Goal: Task Accomplishment & Management: Manage account settings

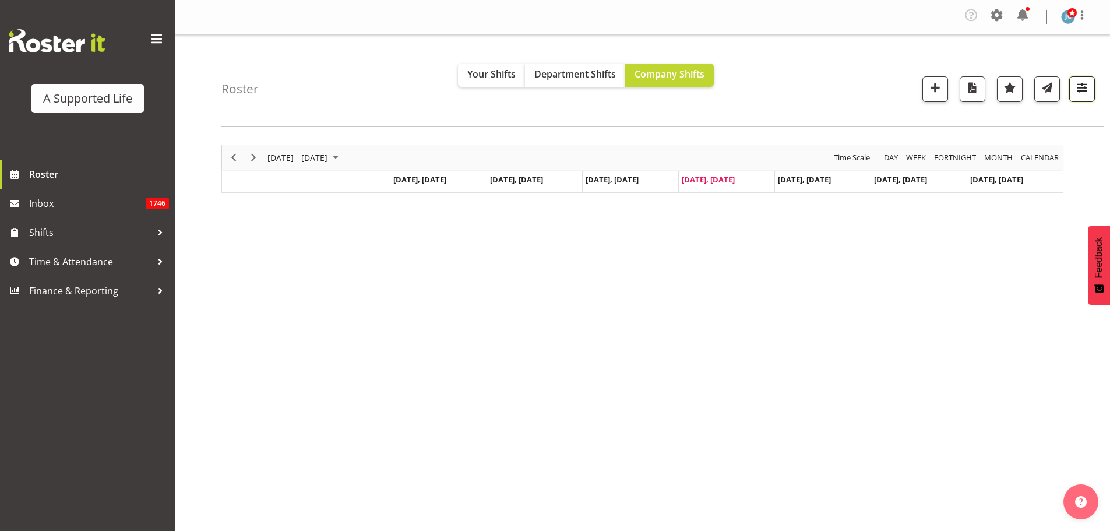
click at [736, 82] on span "button" at bounding box center [1081, 87] width 15 height 15
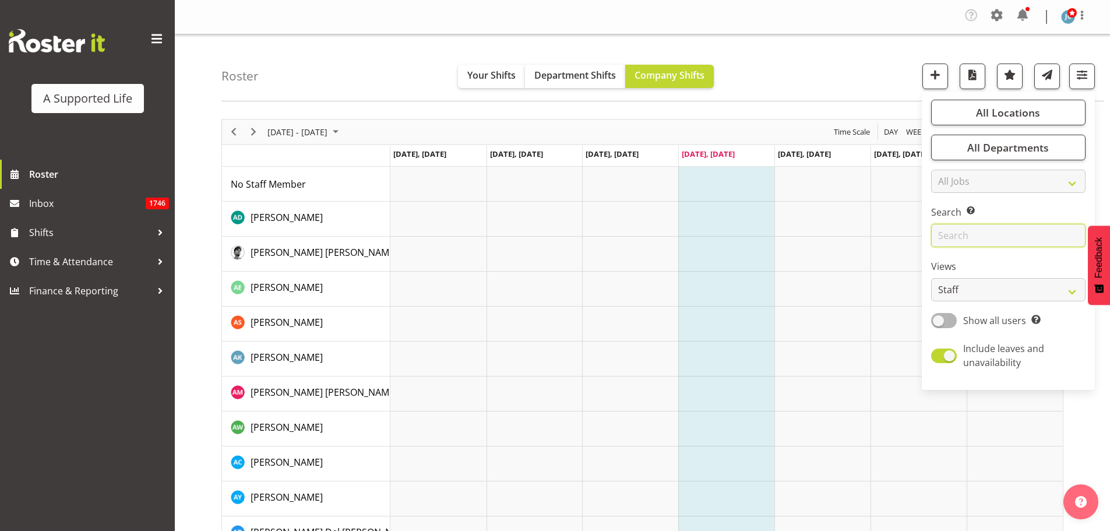
click at [736, 231] on input "text" at bounding box center [1008, 235] width 154 height 23
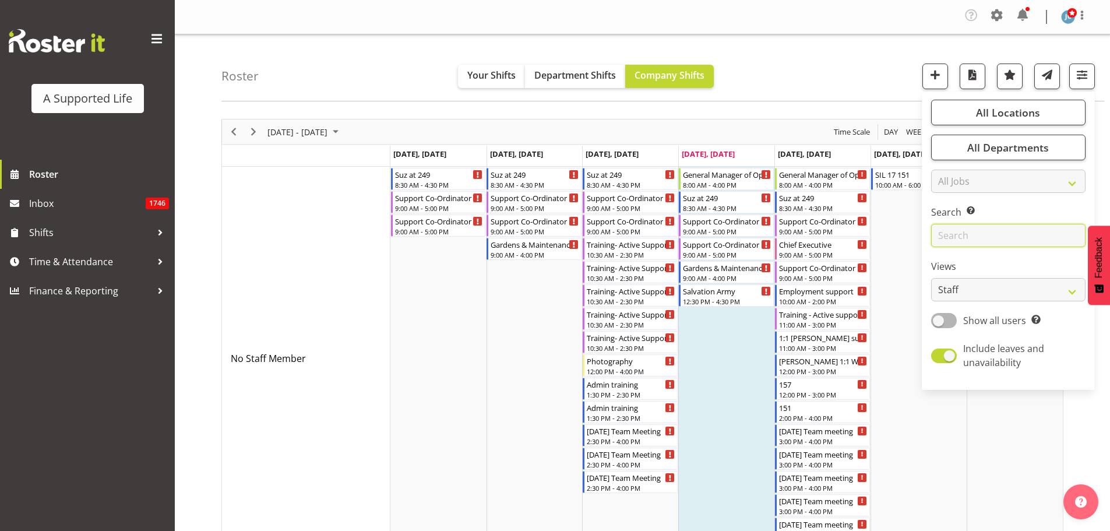
click at [736, 230] on input "text" at bounding box center [1008, 235] width 154 height 23
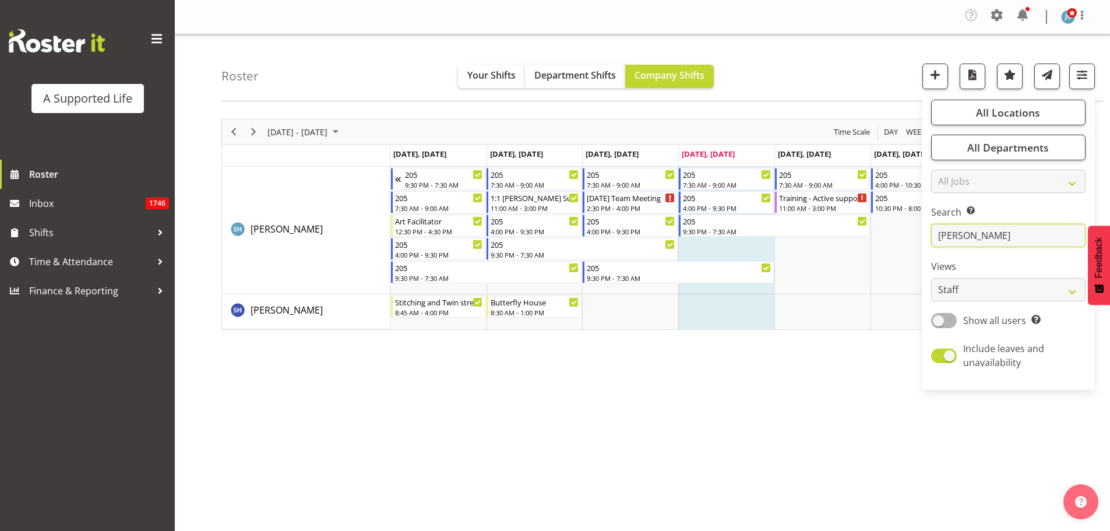
type input "[PERSON_NAME]"
click at [521, 210] on div "11:00 AM - 3:00 PM" at bounding box center [535, 207] width 89 height 9
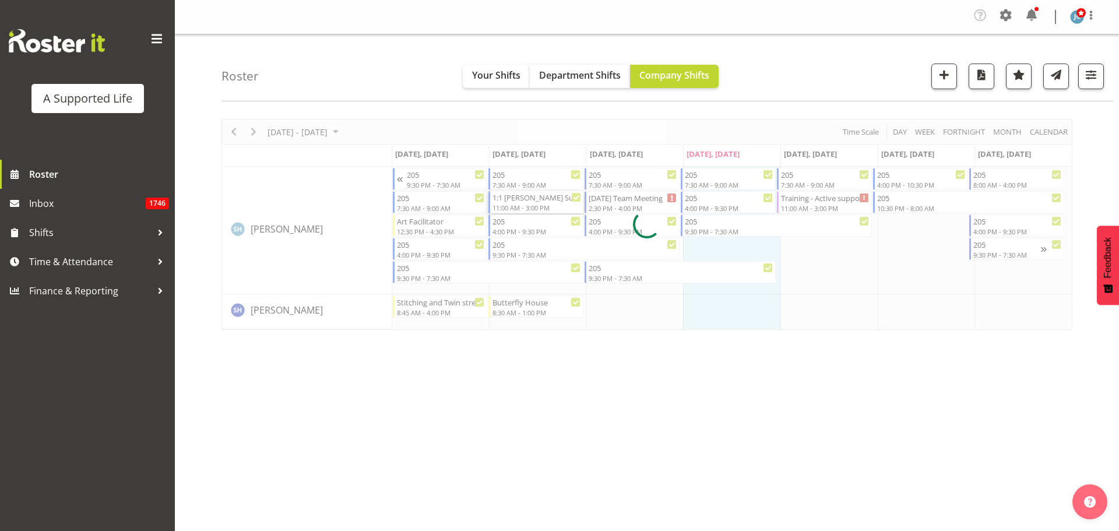
select select
select select "7"
select select "2025"
select select "15"
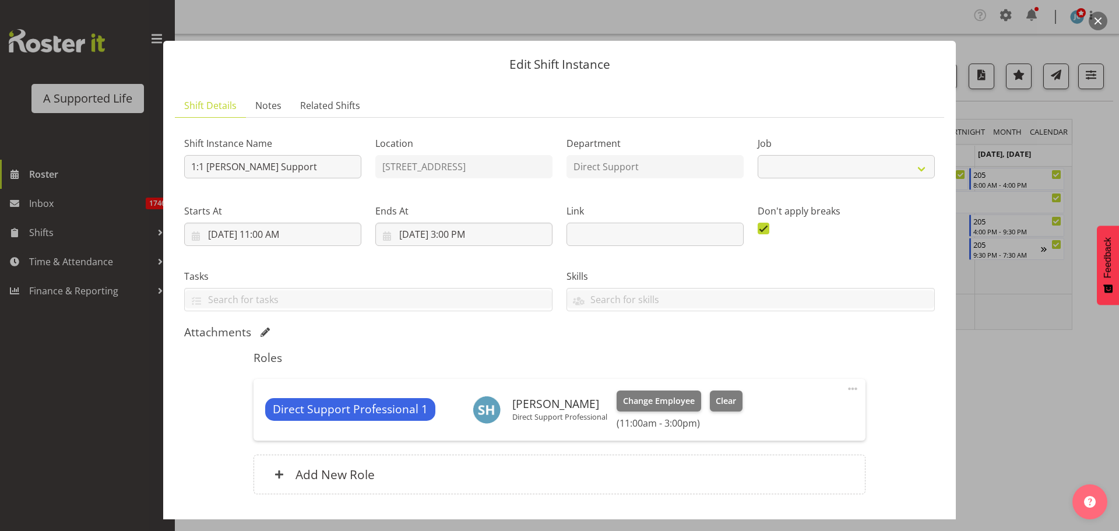
select select "4112"
click at [449, 234] on input "8/26/2025, 3:00 PM" at bounding box center [463, 234] width 177 height 23
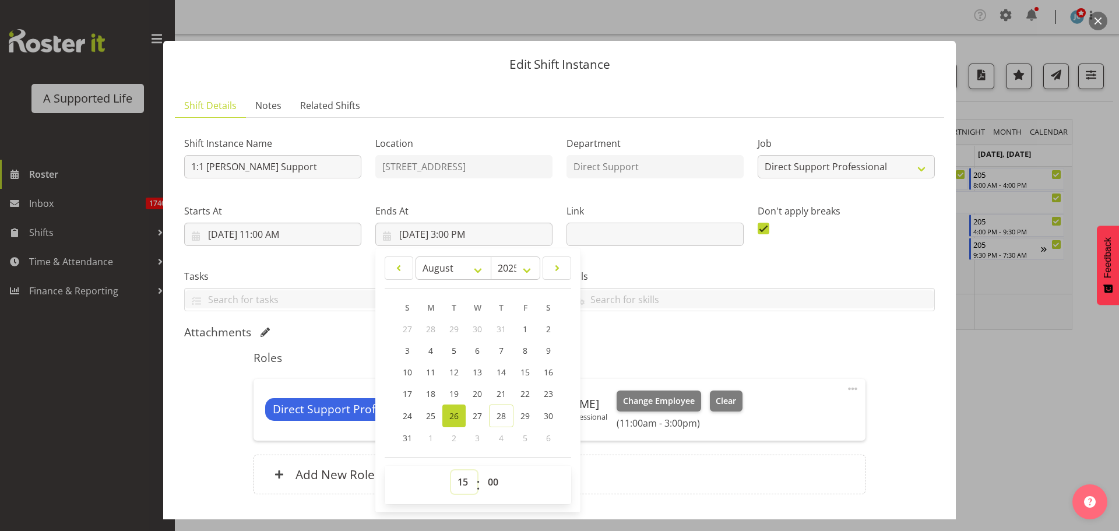
click at [464, 320] on select "00 01 02 03 04 05 06 07 08 09 10 11 12 13 14 15 16 17 18 19 20 21 22 23" at bounding box center [464, 481] width 26 height 23
select select "16"
click at [451, 320] on select "00 01 02 03 04 05 06 07 08 09 10 11 12 13 14 15 16 17 18 19 20 21 22 23" at bounding box center [464, 481] width 26 height 23
type input "8/26/2025, 4:00 PM"
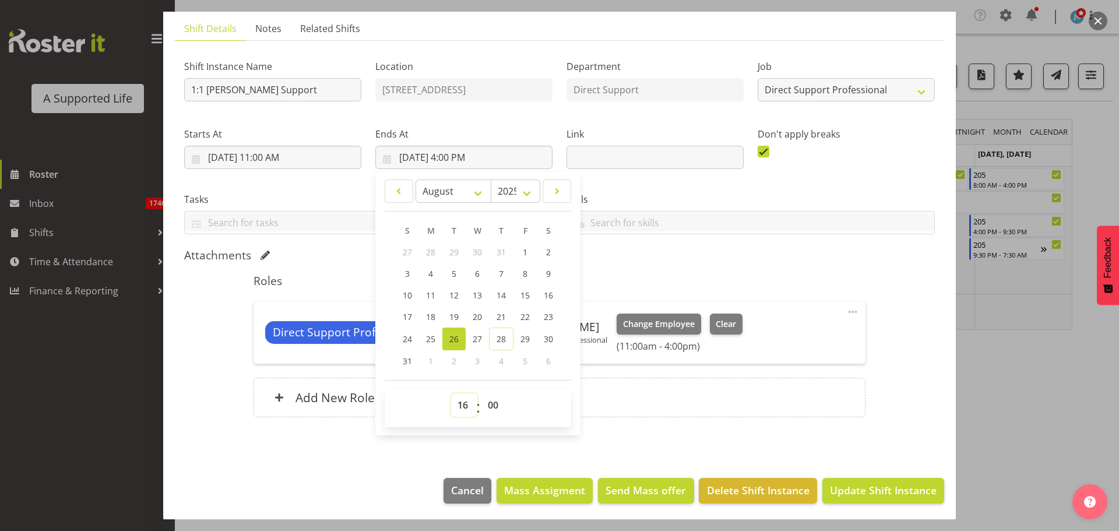
scroll to position [79, 0]
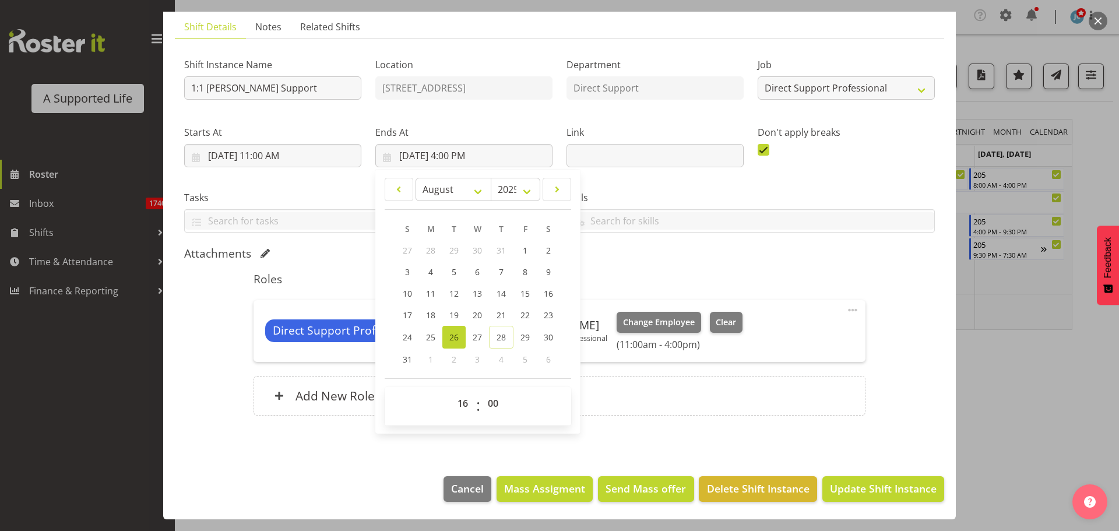
click at [346, 320] on footer "Cancel Mass Assigment Send Mass offer Delete Shift Instance Update Shift Instan…" at bounding box center [559, 491] width 792 height 55
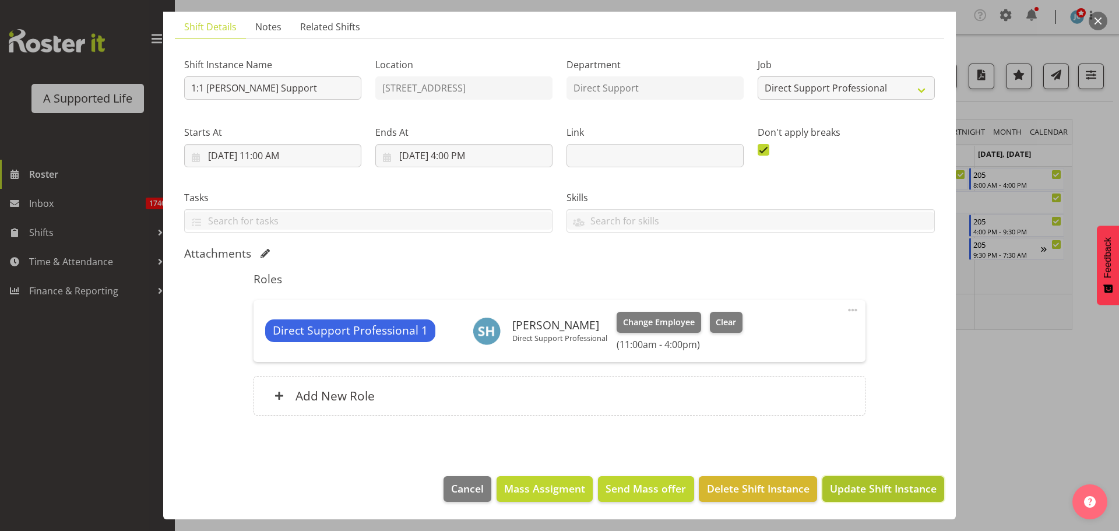
click at [736, 320] on span "Update Shift Instance" at bounding box center [883, 488] width 107 height 15
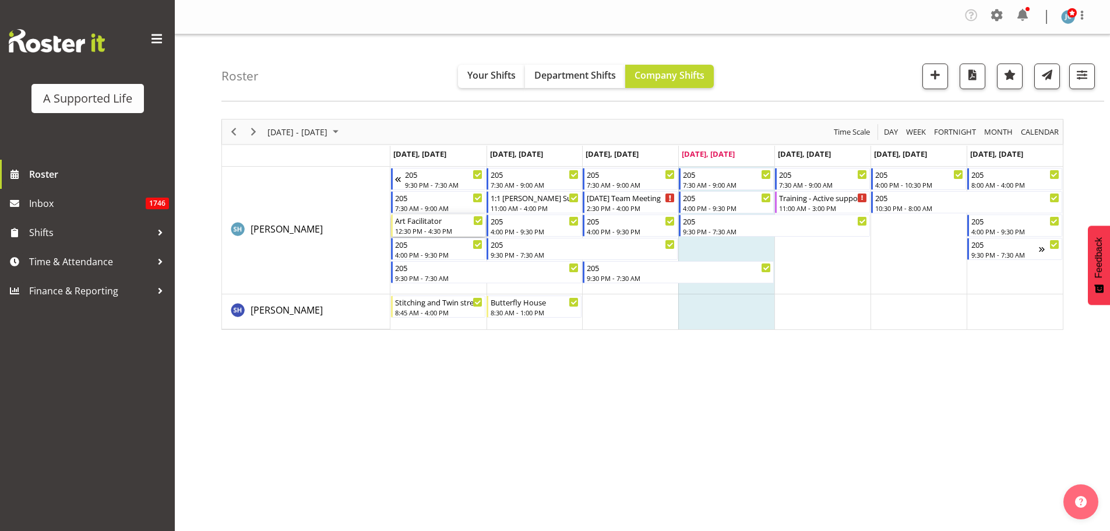
click at [438, 223] on div "Art Facilitator" at bounding box center [439, 220] width 89 height 12
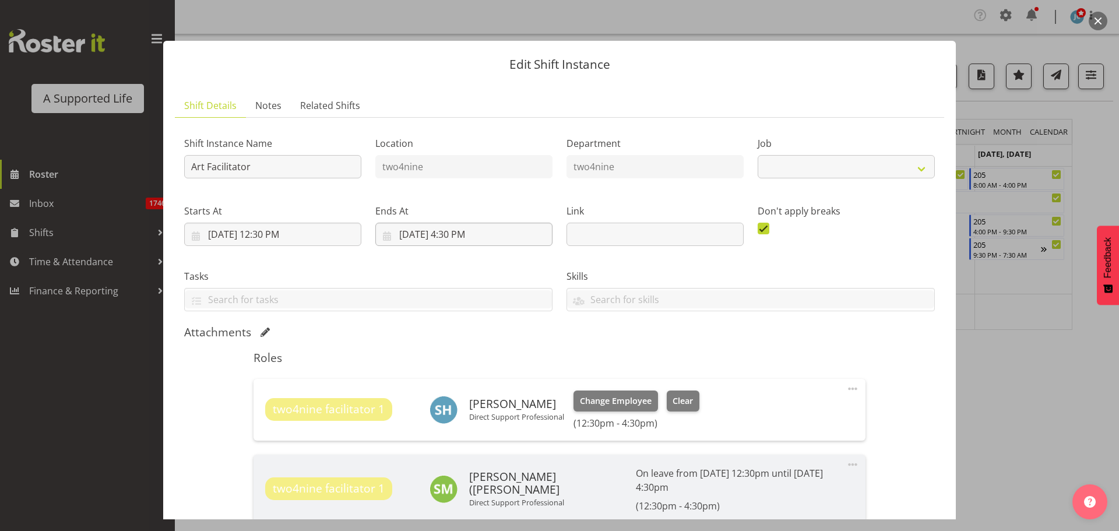
select select "4117"
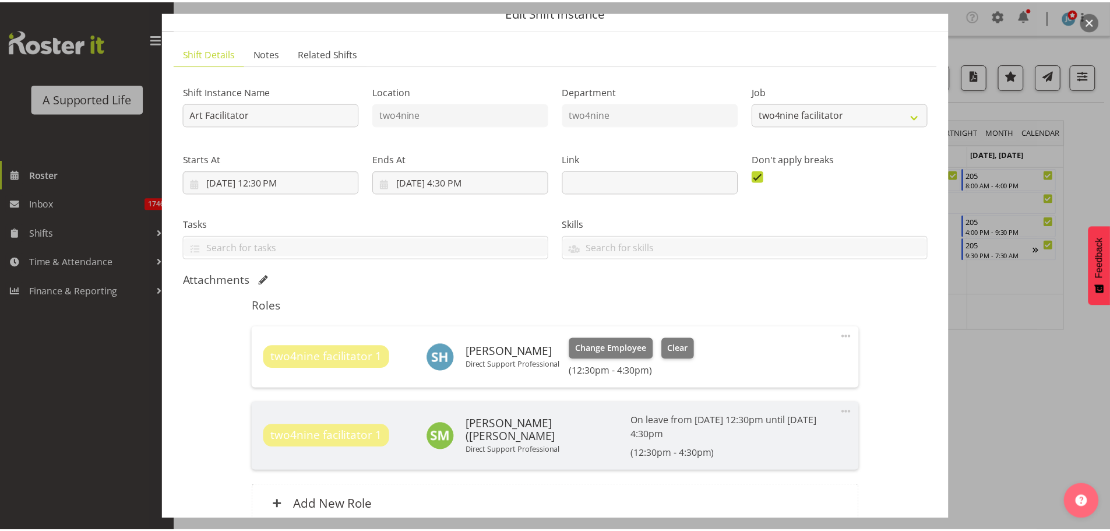
scroll to position [77, 0]
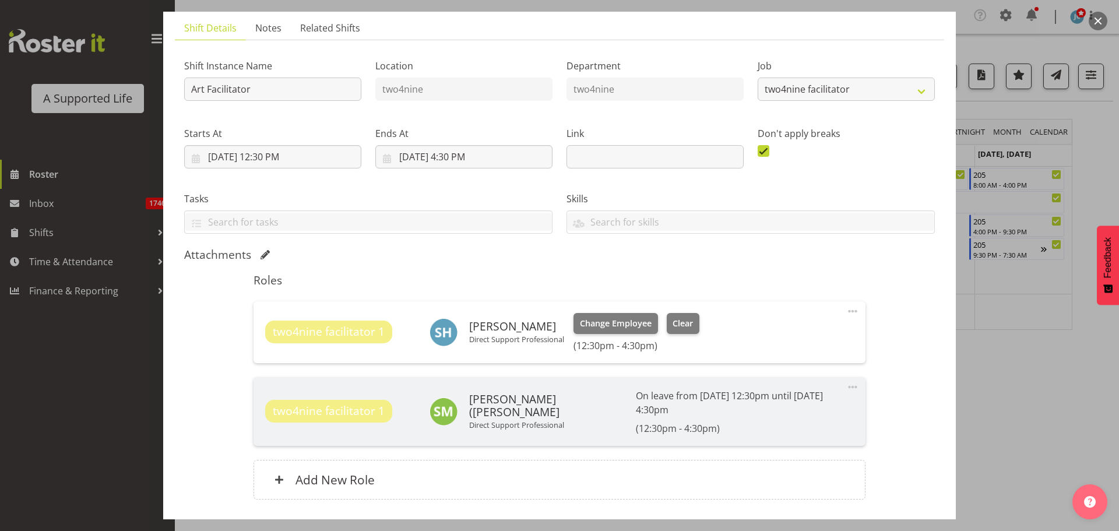
click at [736, 313] on span at bounding box center [852, 311] width 14 height 14
click at [736, 320] on link "Edit" at bounding box center [803, 339] width 112 height 21
select select "7"
select select "2025"
select select "12"
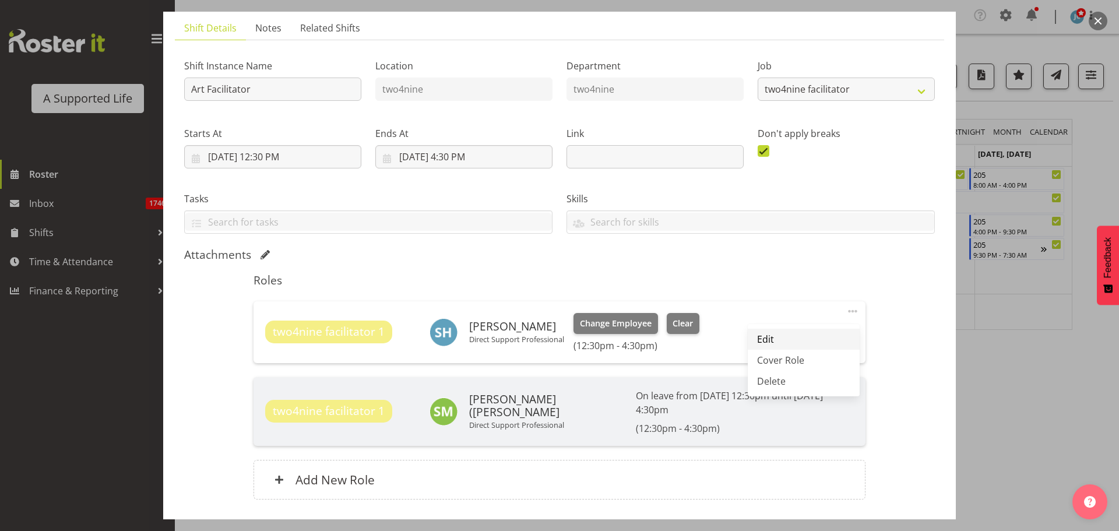
select select "30"
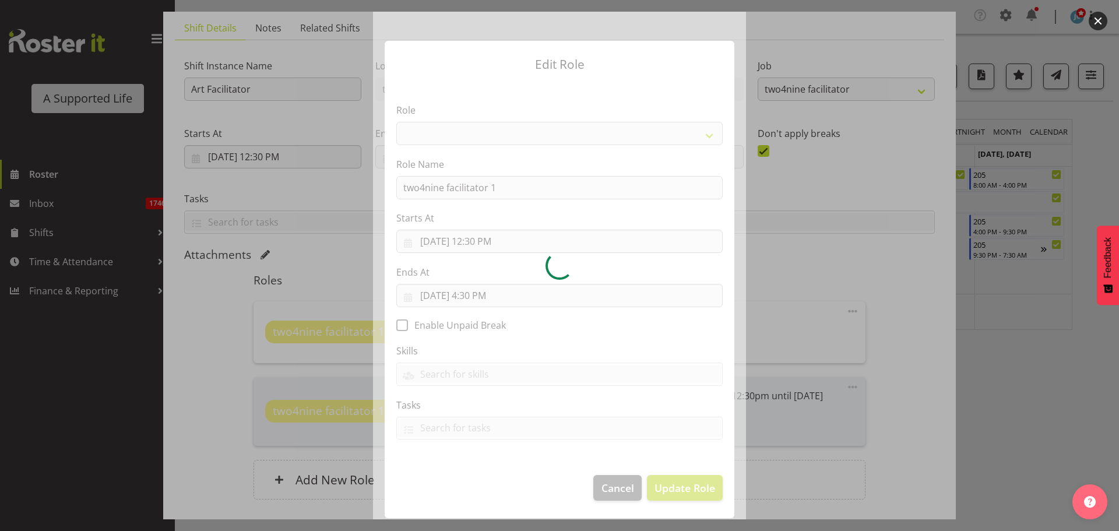
select select "1041"
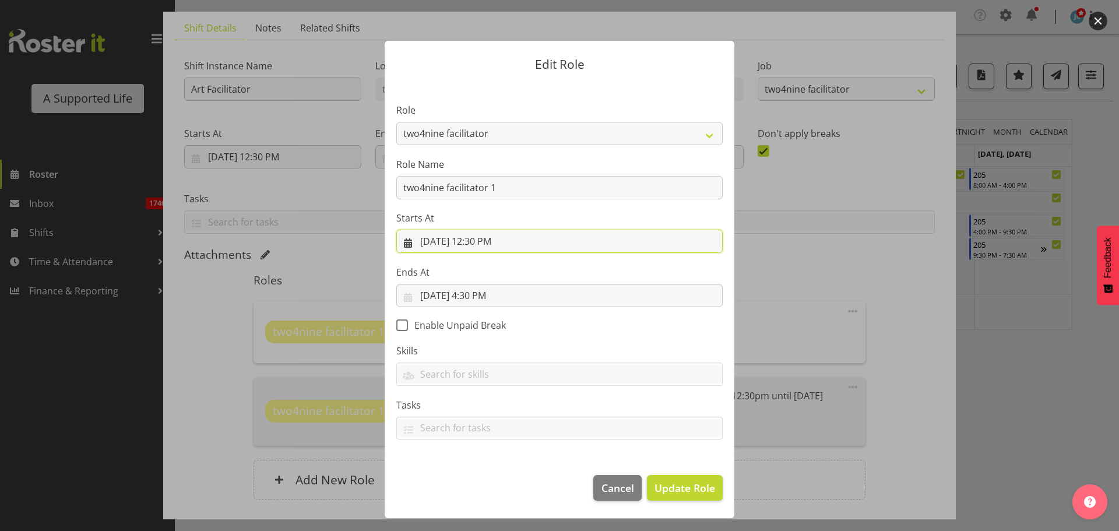
click at [504, 246] on input "8/25/2025, 12:30 PM" at bounding box center [559, 241] width 326 height 23
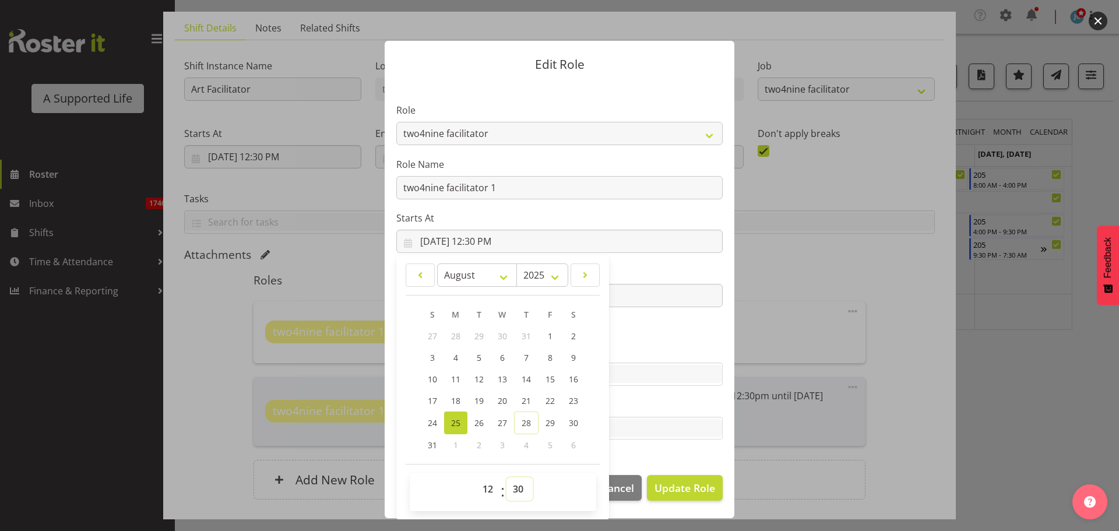
click at [528, 320] on select "00 01 02 03 04 05 06 07 08 09 10 11 12 13 14 15 16 17 18 19 20 21 22 23 24 25 2…" at bounding box center [519, 488] width 26 height 23
select select "0"
click at [506, 320] on select "00 01 02 03 04 05 06 07 08 09 10 11 12 13 14 15 16 17 18 19 20 21 22 23 24 25 2…" at bounding box center [519, 488] width 26 height 23
type input "8/25/2025, 12:00 PM"
click at [533, 87] on section "Role Accounts and Payroll Admin Support Aspirations & Support Facilitator Chief…" at bounding box center [559, 272] width 350 height 381
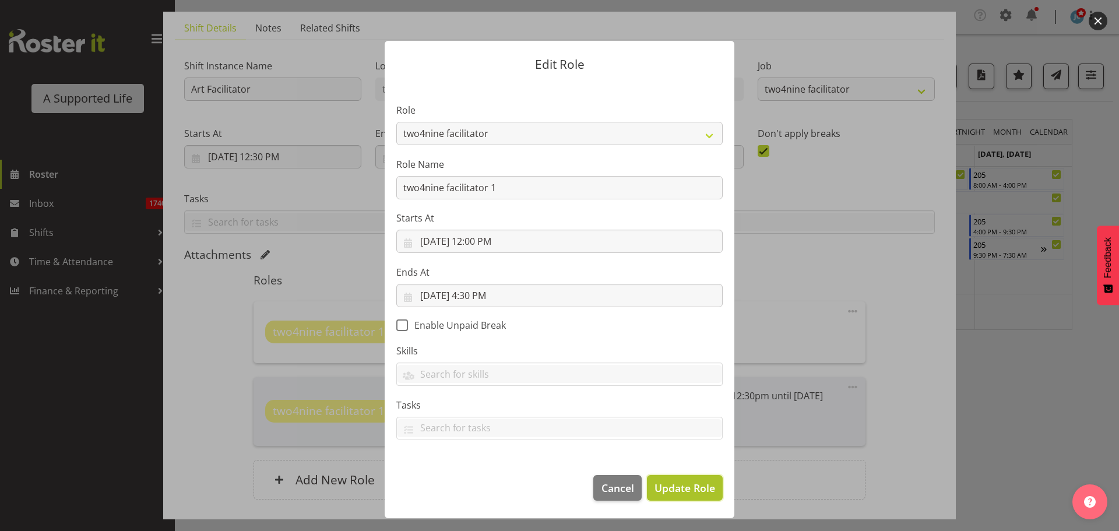
click at [663, 320] on span "Update Role" at bounding box center [684, 487] width 61 height 15
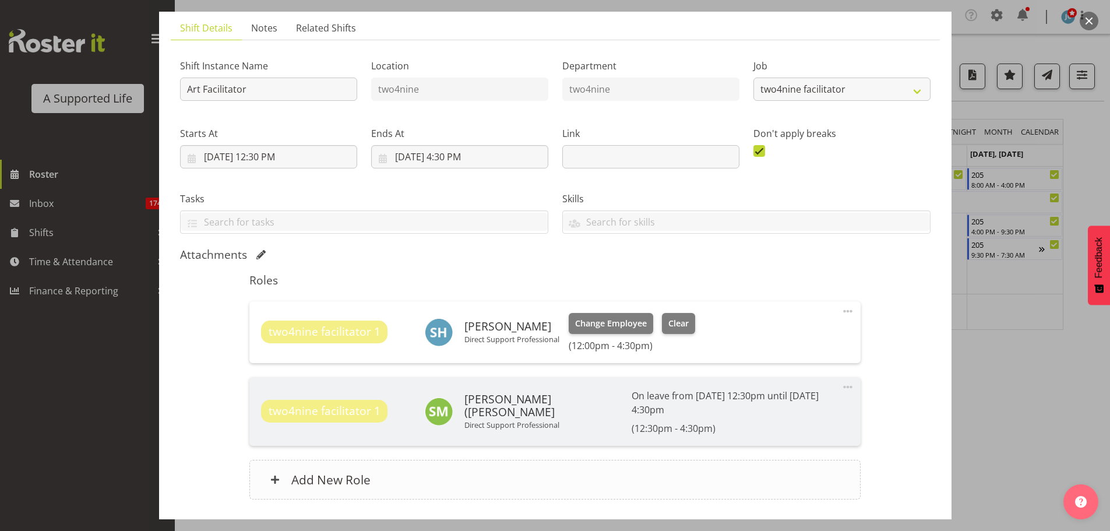
scroll to position [147, 0]
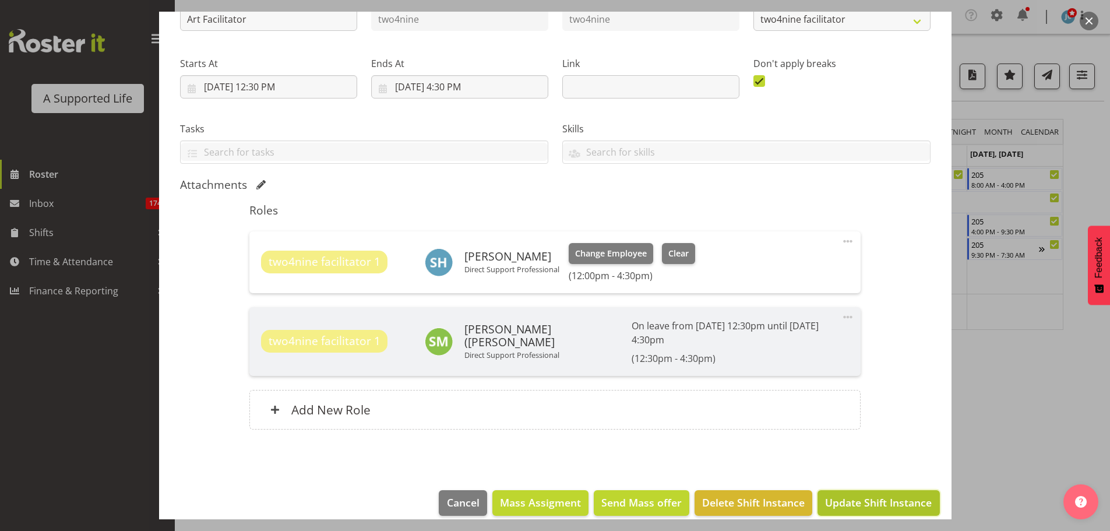
click at [736, 320] on button "Update Shift Instance" at bounding box center [878, 503] width 122 height 26
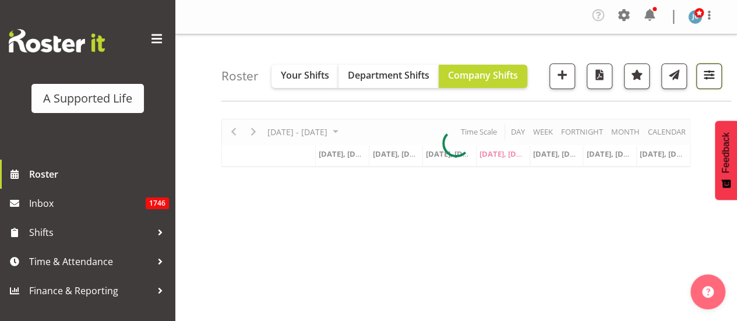
click at [711, 76] on span "button" at bounding box center [708, 74] width 15 height 15
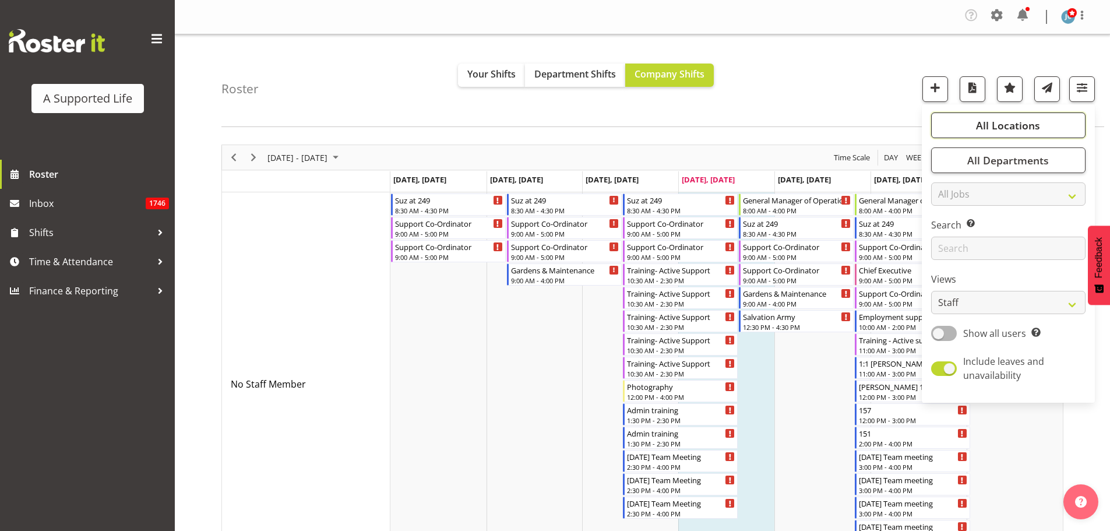
click at [736, 122] on span "All Locations" at bounding box center [1008, 125] width 64 height 14
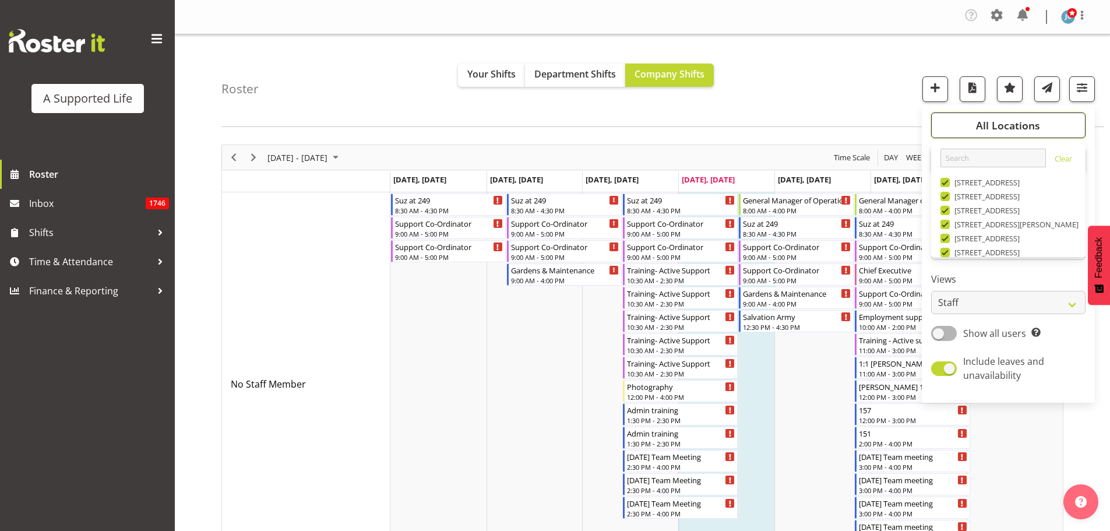
click at [736, 122] on span "All Locations" at bounding box center [1008, 125] width 64 height 14
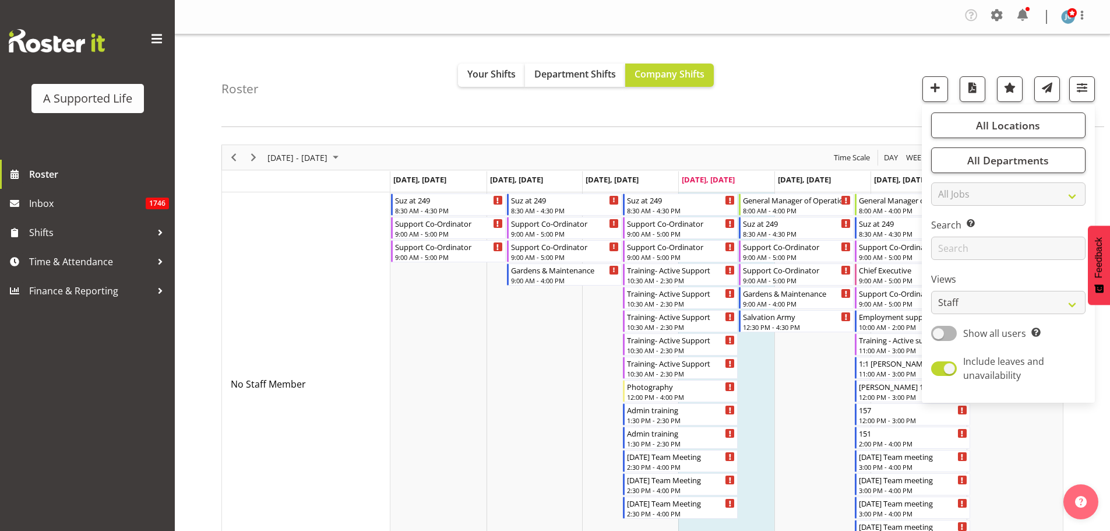
click at [736, 107] on div "Roster Your Shifts Department Shifts Company Shifts All Locations Clear 1.241 E…" at bounding box center [662, 80] width 883 height 93
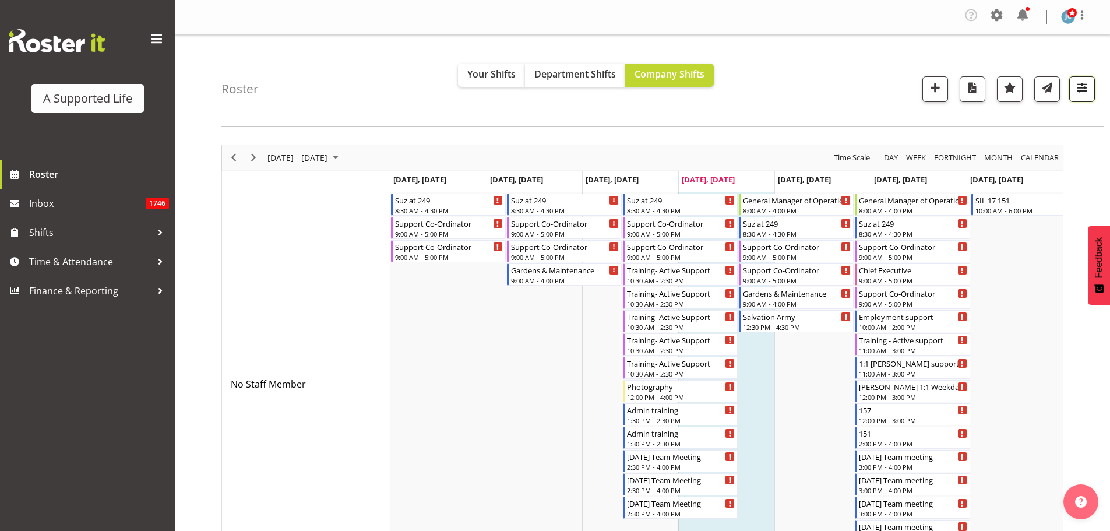
click at [736, 92] on span "button" at bounding box center [1081, 87] width 15 height 15
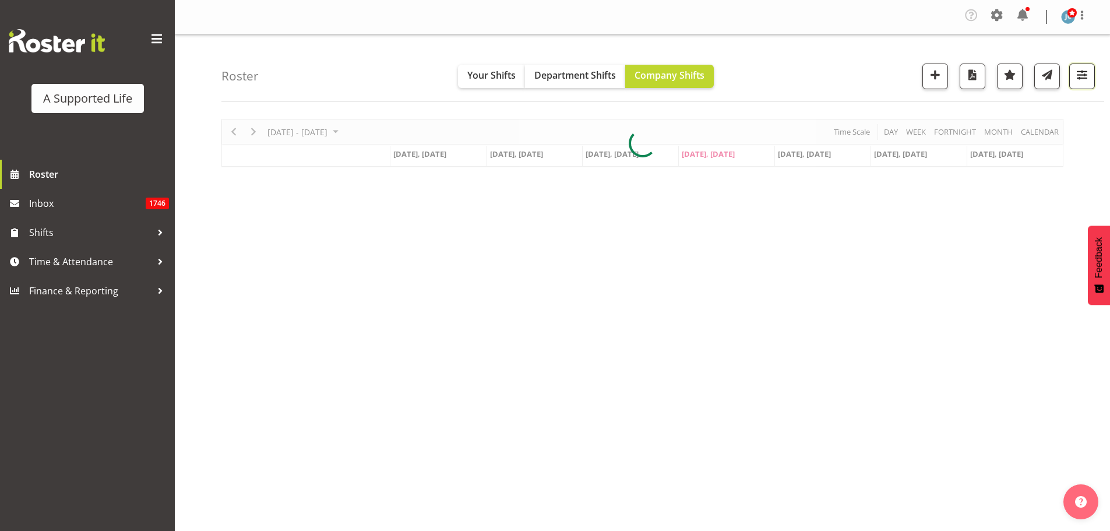
click at [1081, 79] on span "button" at bounding box center [1081, 74] width 15 height 15
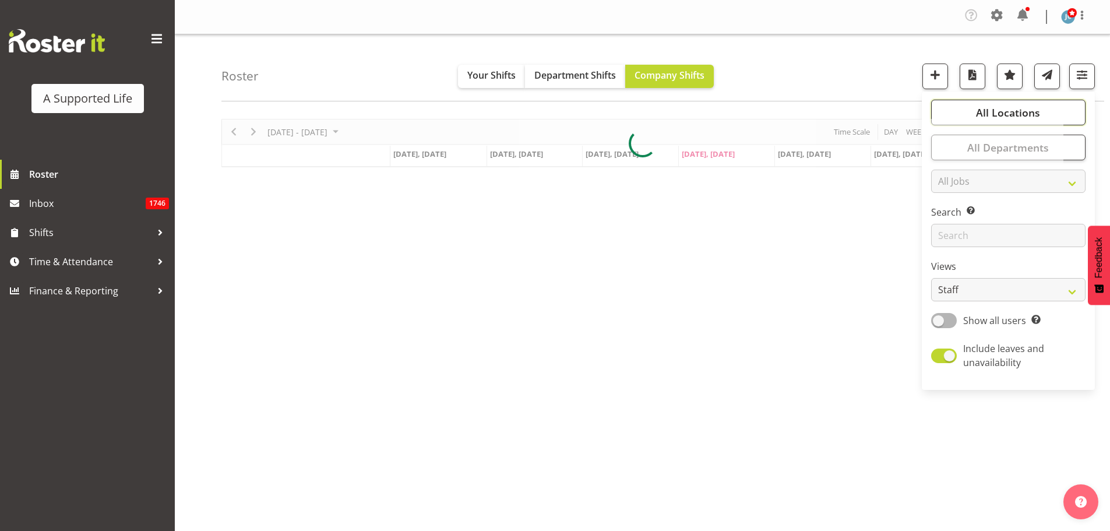
click at [1021, 113] on span "All Locations" at bounding box center [1008, 112] width 64 height 14
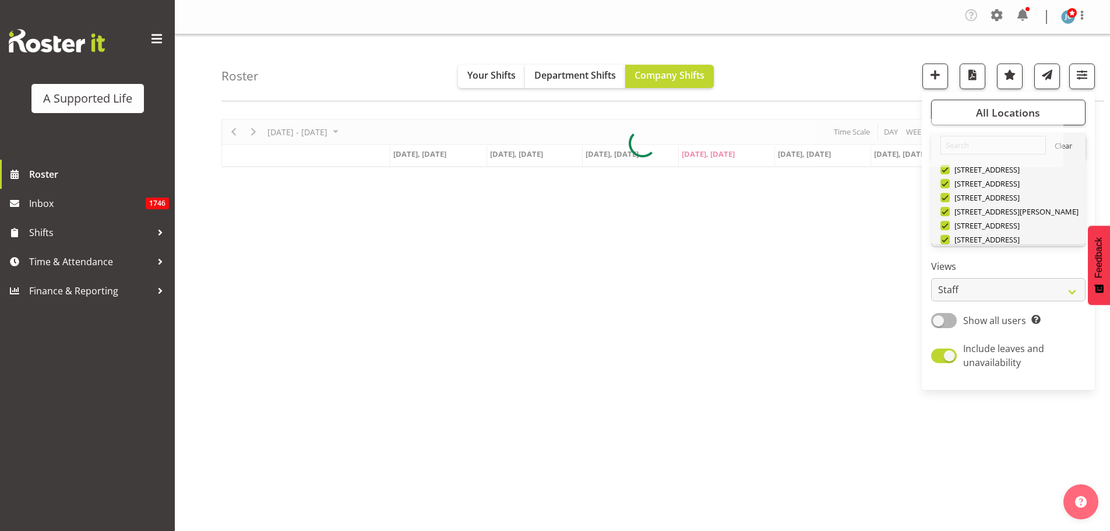
click at [1066, 147] on link "Clear" at bounding box center [1062, 147] width 17 height 14
click at [1067, 144] on link "Clear" at bounding box center [1062, 147] width 17 height 14
click at [1067, 147] on link "Clear" at bounding box center [1062, 147] width 17 height 14
click at [1060, 146] on link "Clear" at bounding box center [1062, 147] width 17 height 14
click at [1058, 147] on link "Clear" at bounding box center [1062, 147] width 17 height 14
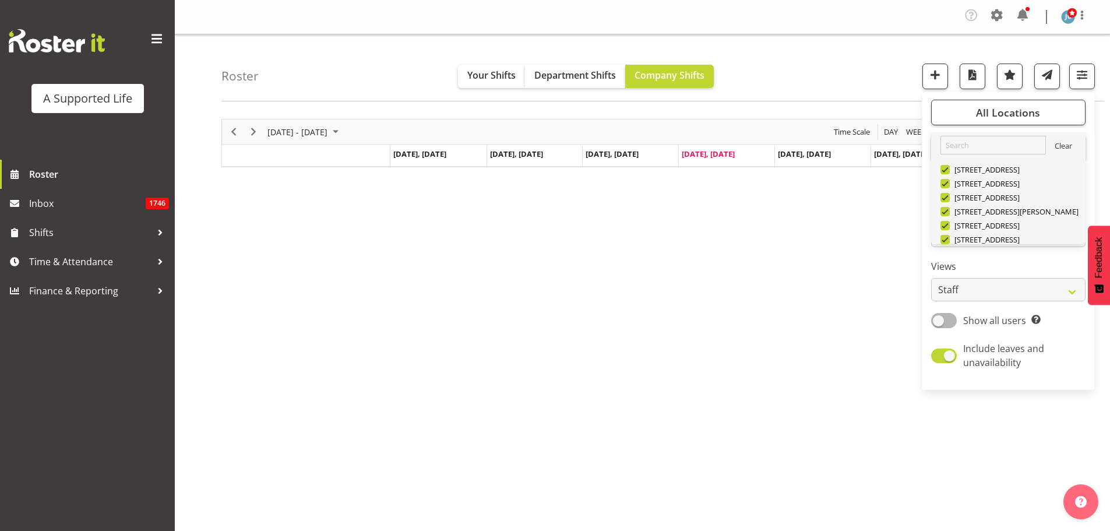
click at [1063, 149] on link "Clear" at bounding box center [1062, 147] width 17 height 14
click at [1019, 149] on input "text" at bounding box center [992, 145] width 105 height 19
click at [976, 175] on div "[STREET_ADDRESS]" at bounding box center [1008, 171] width 136 height 14
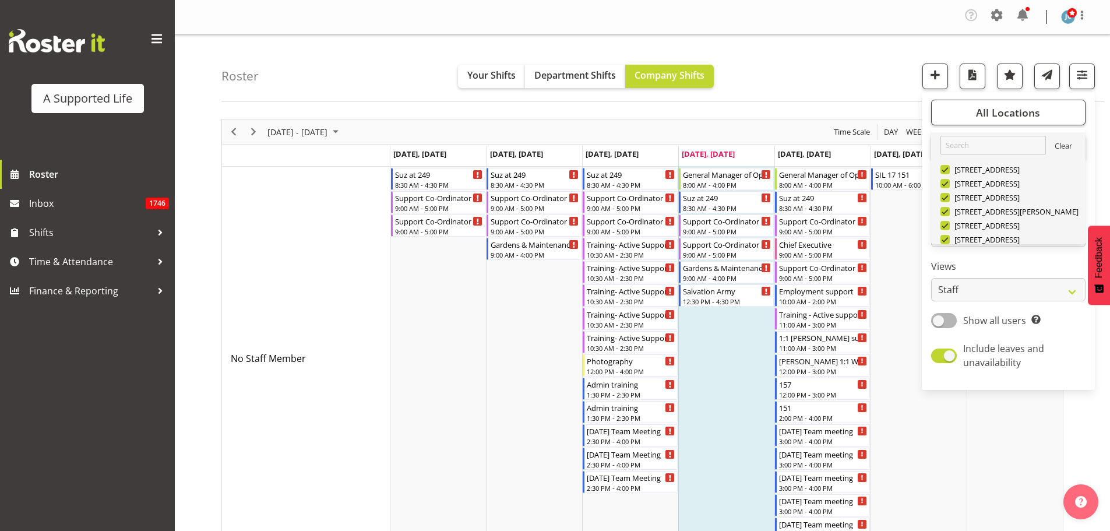
click at [1054, 149] on link "Clear" at bounding box center [1062, 147] width 17 height 14
click at [1061, 148] on link "Clear" at bounding box center [1062, 147] width 17 height 14
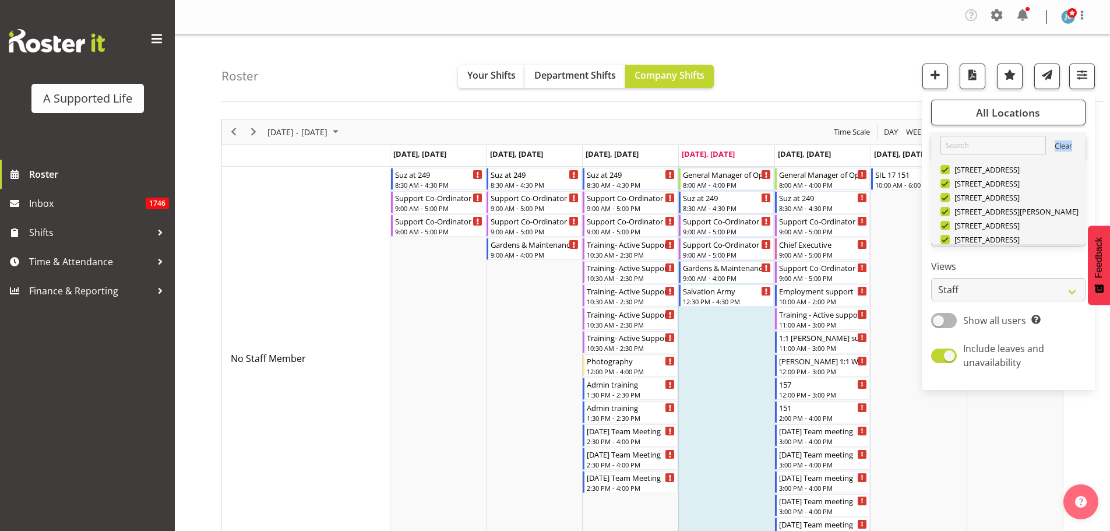
click at [1061, 148] on link "Clear" at bounding box center [1062, 147] width 17 height 14
click at [1011, 146] on input "text" at bounding box center [992, 145] width 105 height 19
click at [1071, 142] on link "Clear 1.241 Edmonton Road 1/23 Taitua Drive 102 Lincoln Road 12b Coletta Lane 1…" at bounding box center [1008, 381] width 154 height 499
click at [1068, 142] on link "Clear 1.241 Edmonton Road 1/23 Taitua Drive 102 Lincoln Road 12b Coletta Lane 1…" at bounding box center [1008, 381] width 154 height 499
click at [1068, 143] on link "Clear 1.241 Edmonton Road 1/23 Taitua Drive 102 Lincoln Road 12b Coletta Lane 1…" at bounding box center [1008, 381] width 154 height 499
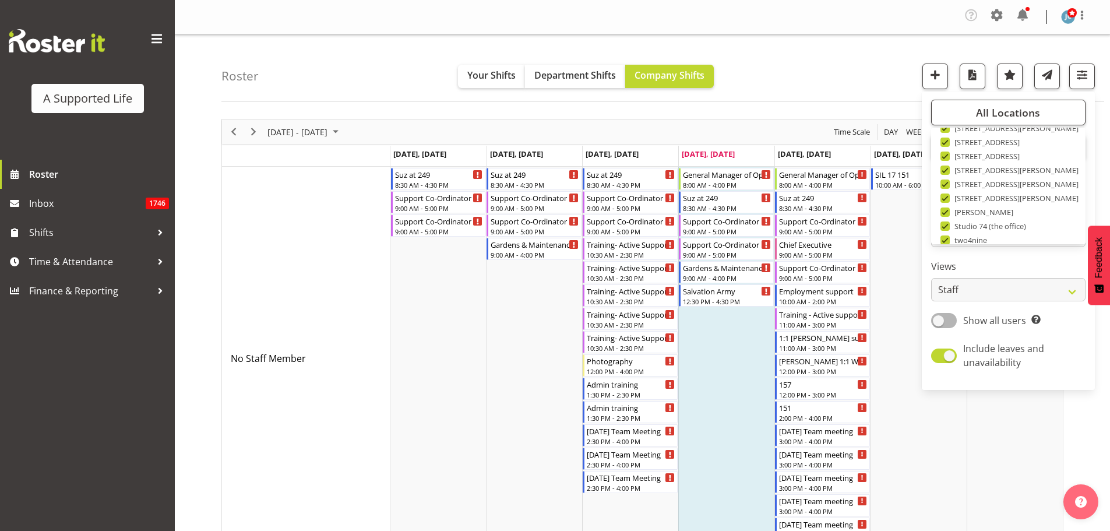
scroll to position [314, 0]
click at [1084, 80] on span "button" at bounding box center [1081, 74] width 15 height 15
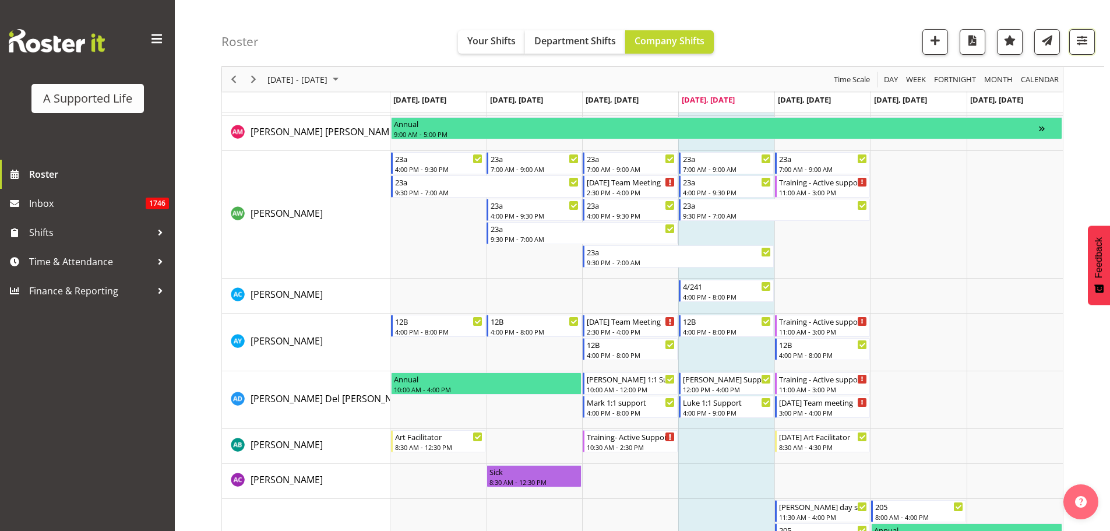
scroll to position [932, 0]
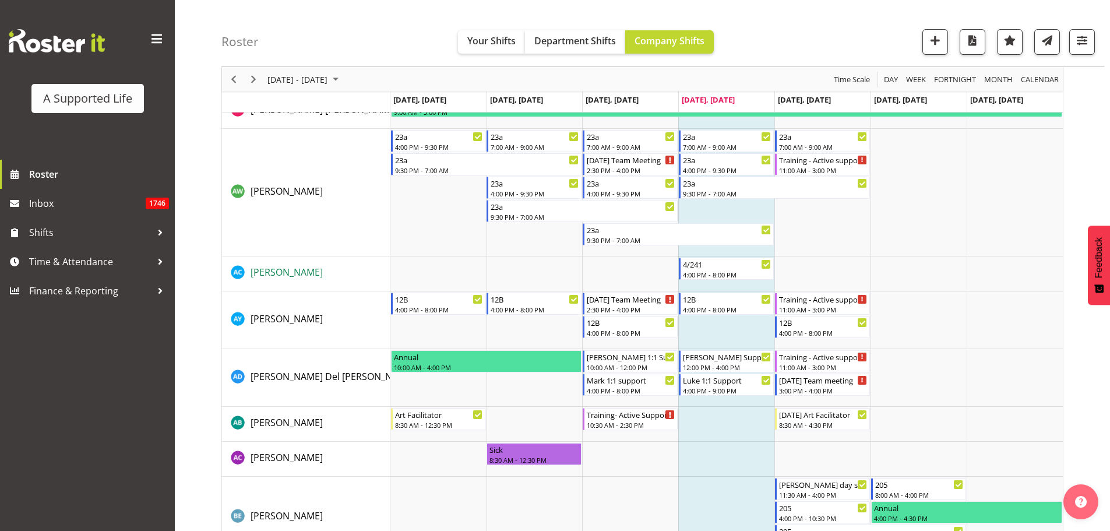
click at [297, 271] on span "Amy Crossan" at bounding box center [287, 272] width 72 height 13
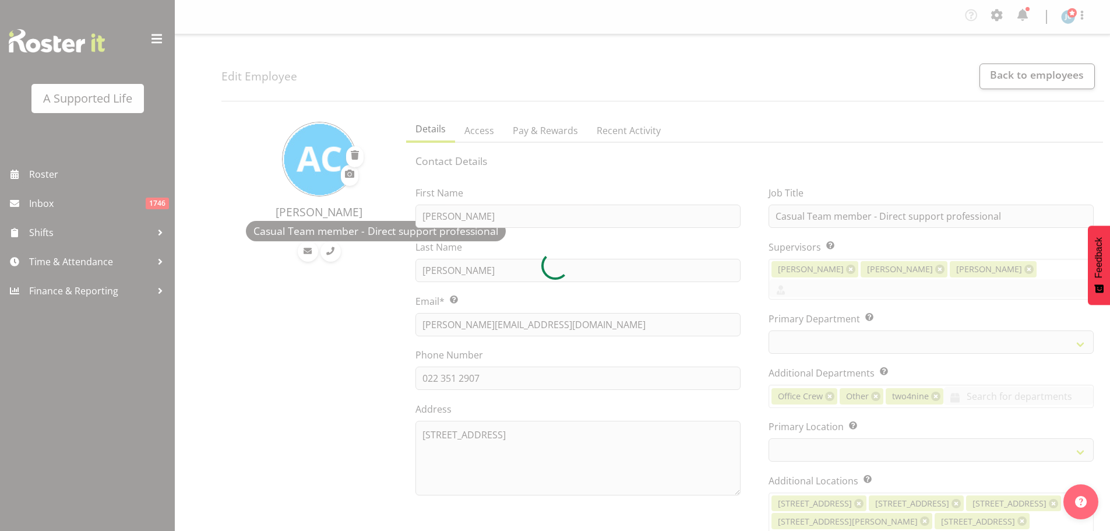
select select "TimelineWeek"
select select
select select "959"
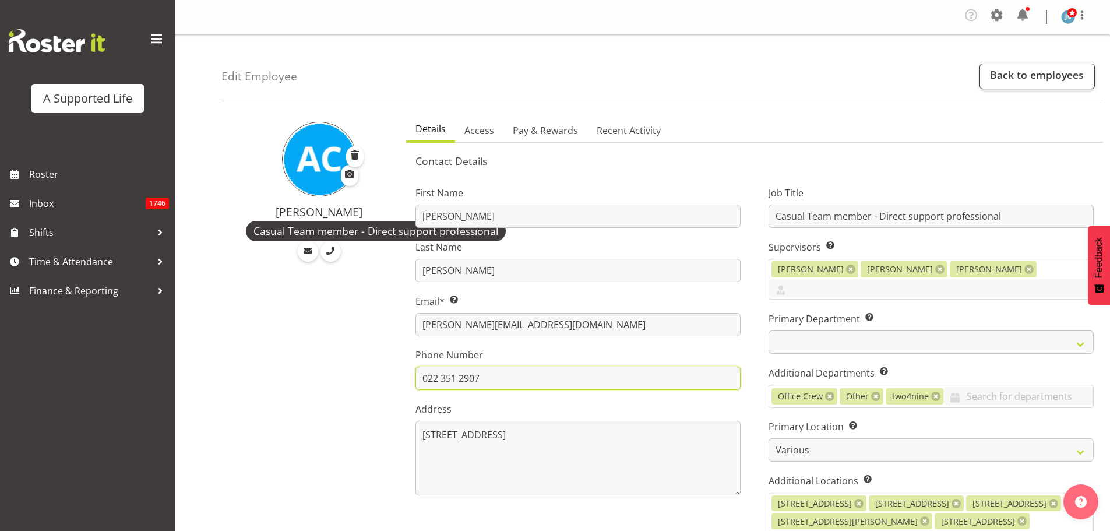
click at [473, 380] on input "022 351 2907" at bounding box center [577, 377] width 325 height 23
